Goal: Task Accomplishment & Management: Complete application form

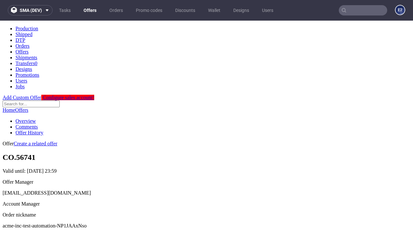
scroll to position [64, 0]
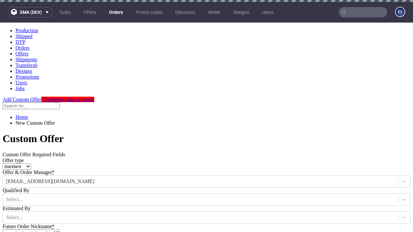
type input "acme-inc-test-automation-NP1JAAxNso"
type input "[DATE]"
type input "[EMAIL_ADDRESS][DOMAIN_NAME]"
select select "gb"
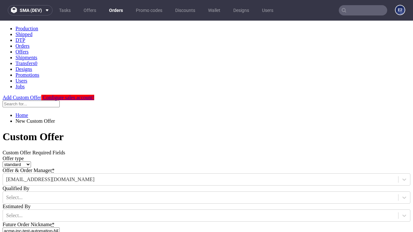
scroll to position [4, 0]
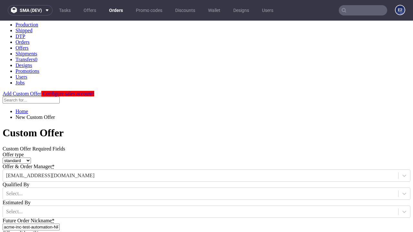
type input "[EMAIL_ADDRESS][DOMAIN_NAME]"
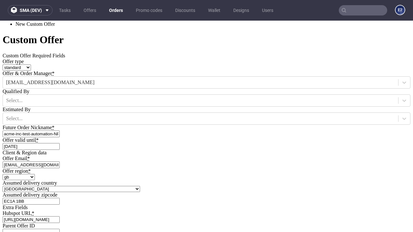
type input "[URL][DOMAIN_NAME]"
type input "Please wait..."
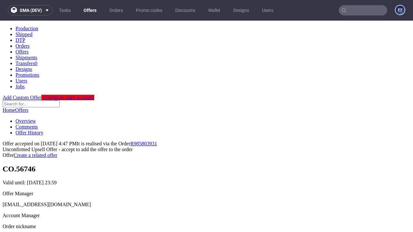
scroll to position [99, 0]
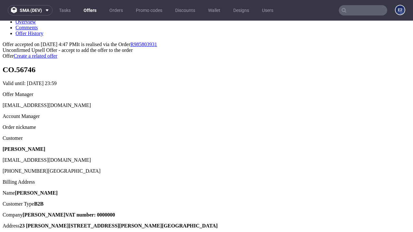
type input "In progress..."
